Goal: Task Accomplishment & Management: Manage account settings

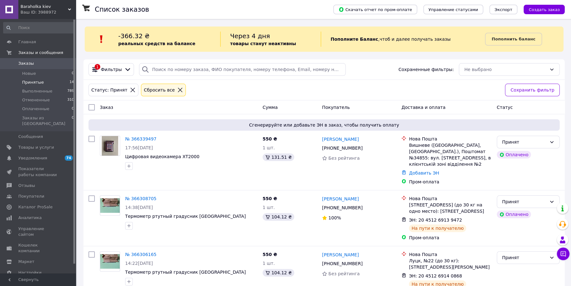
click at [32, 83] on span "Принятые" at bounding box center [33, 83] width 22 height 6
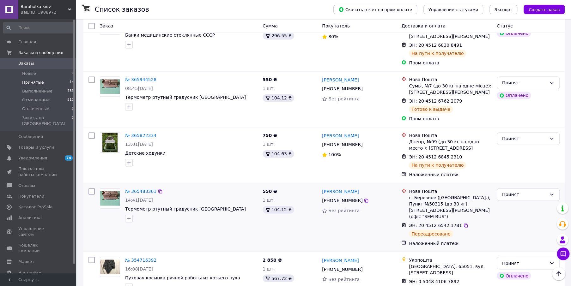
scroll to position [631, 0]
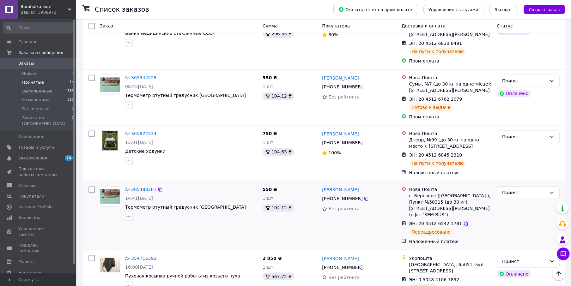
click at [463, 221] on icon at bounding box center [465, 223] width 5 height 5
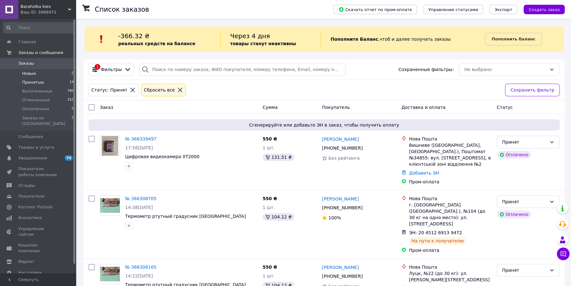
click at [29, 73] on span "Новые" at bounding box center [29, 74] width 14 height 6
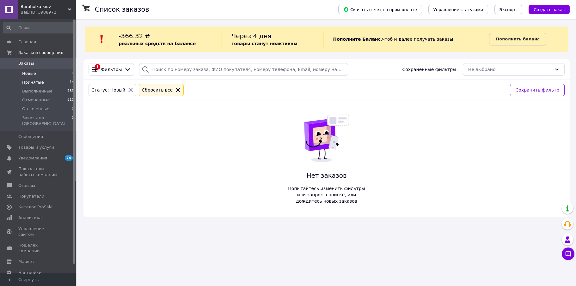
click at [34, 82] on span "Принятые" at bounding box center [33, 83] width 22 height 6
